Goal: Task Accomplishment & Management: Manage account settings

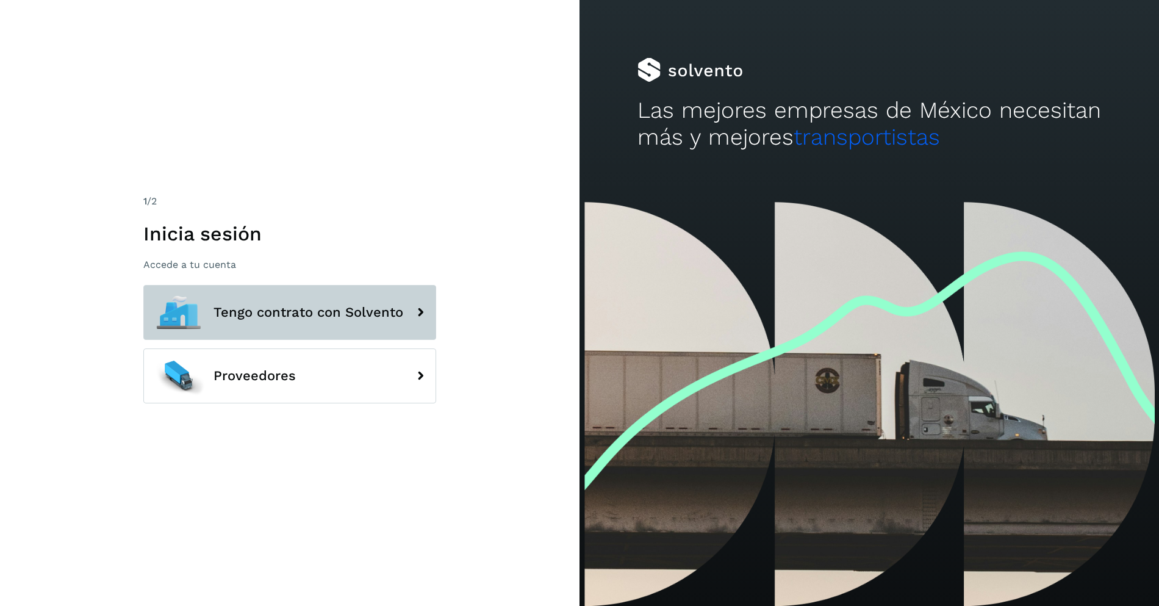
click at [346, 307] on span "Tengo contrato con Solvento" at bounding box center [308, 312] width 190 height 15
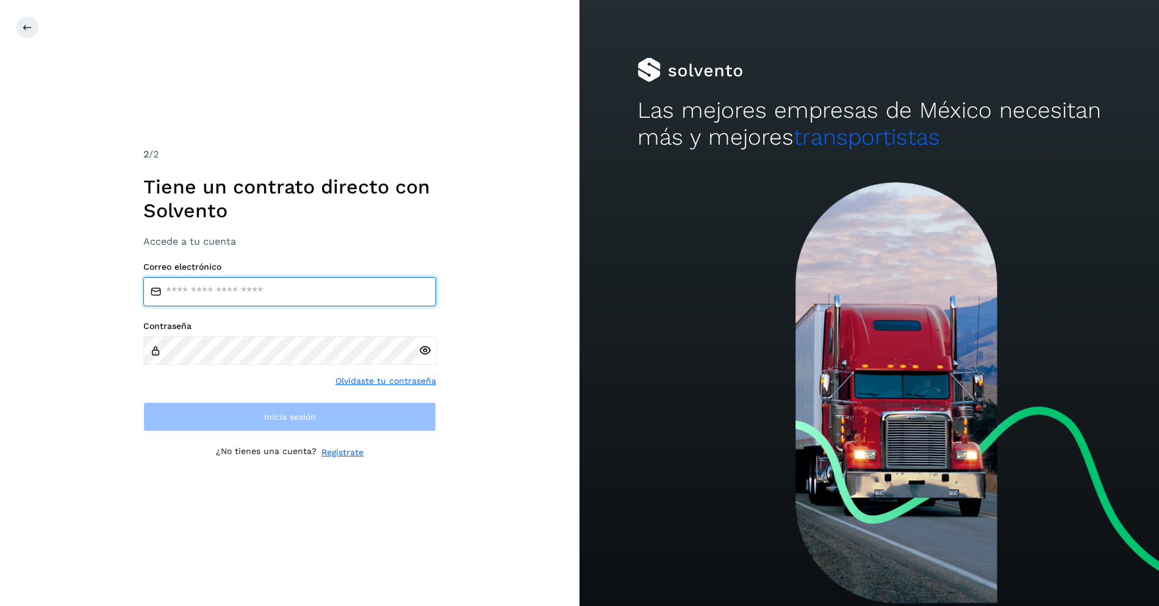
type input "**********"
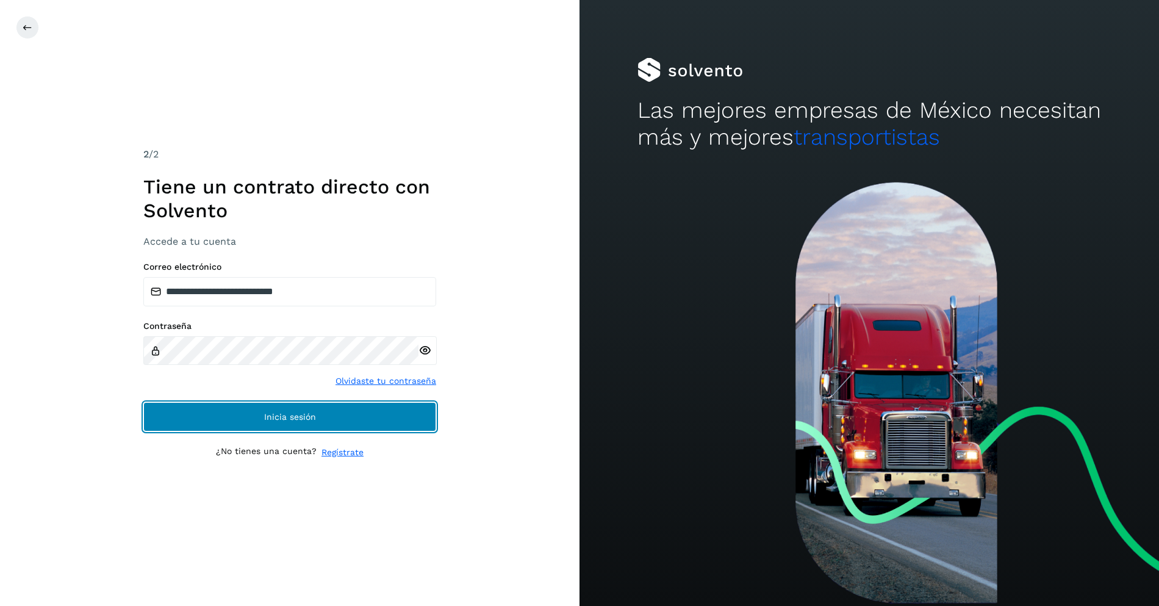
click at [351, 415] on button "Inicia sesión" at bounding box center [289, 416] width 293 height 29
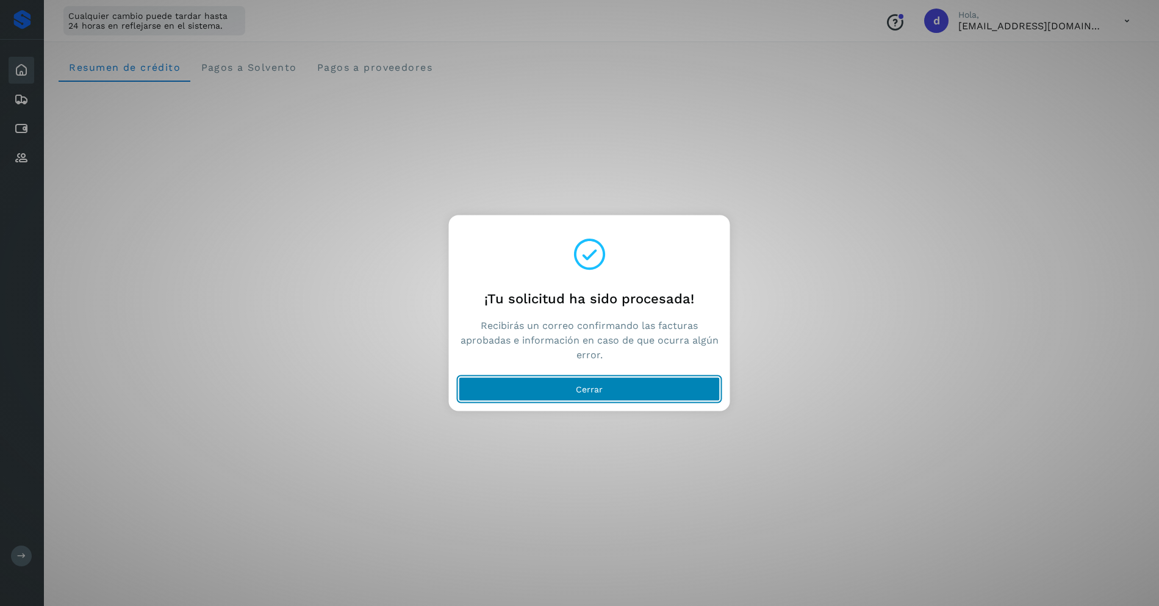
click at [583, 389] on span "Cerrar" at bounding box center [589, 388] width 27 height 9
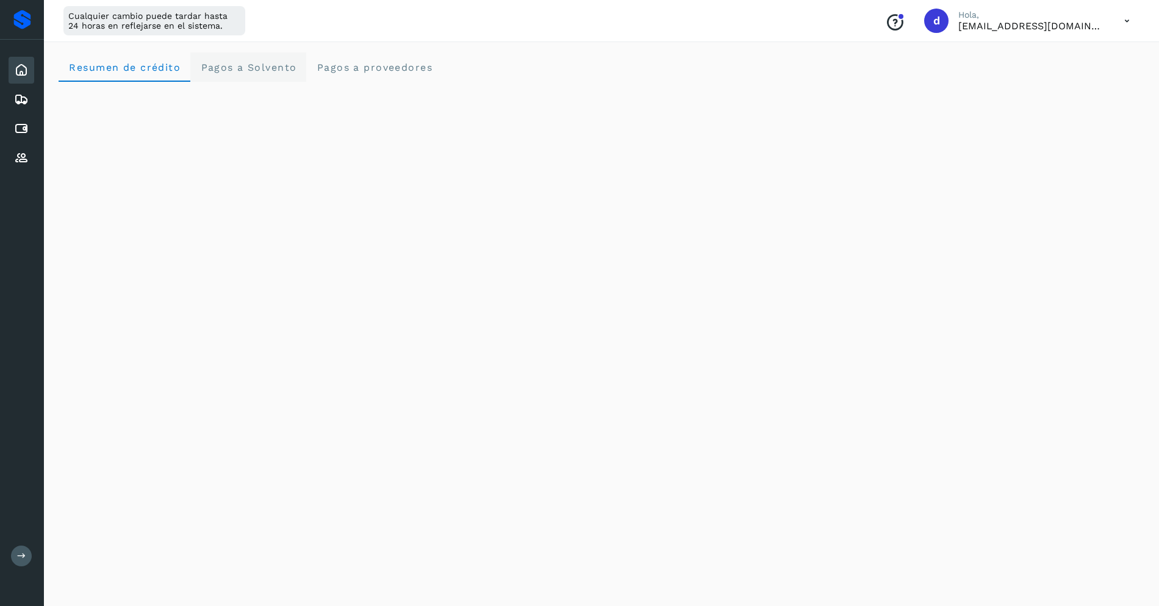
click at [262, 66] on span "Pagos a Solvento" at bounding box center [248, 68] width 96 height 12
click at [368, 67] on span "Pagos a proveedores" at bounding box center [374, 68] width 116 height 12
click at [1072, 70] on div "Resumen de crédito Pagos a Solvento Pagos a proveedores" at bounding box center [602, 66] width 1086 height 29
